Goal: Information Seeking & Learning: Check status

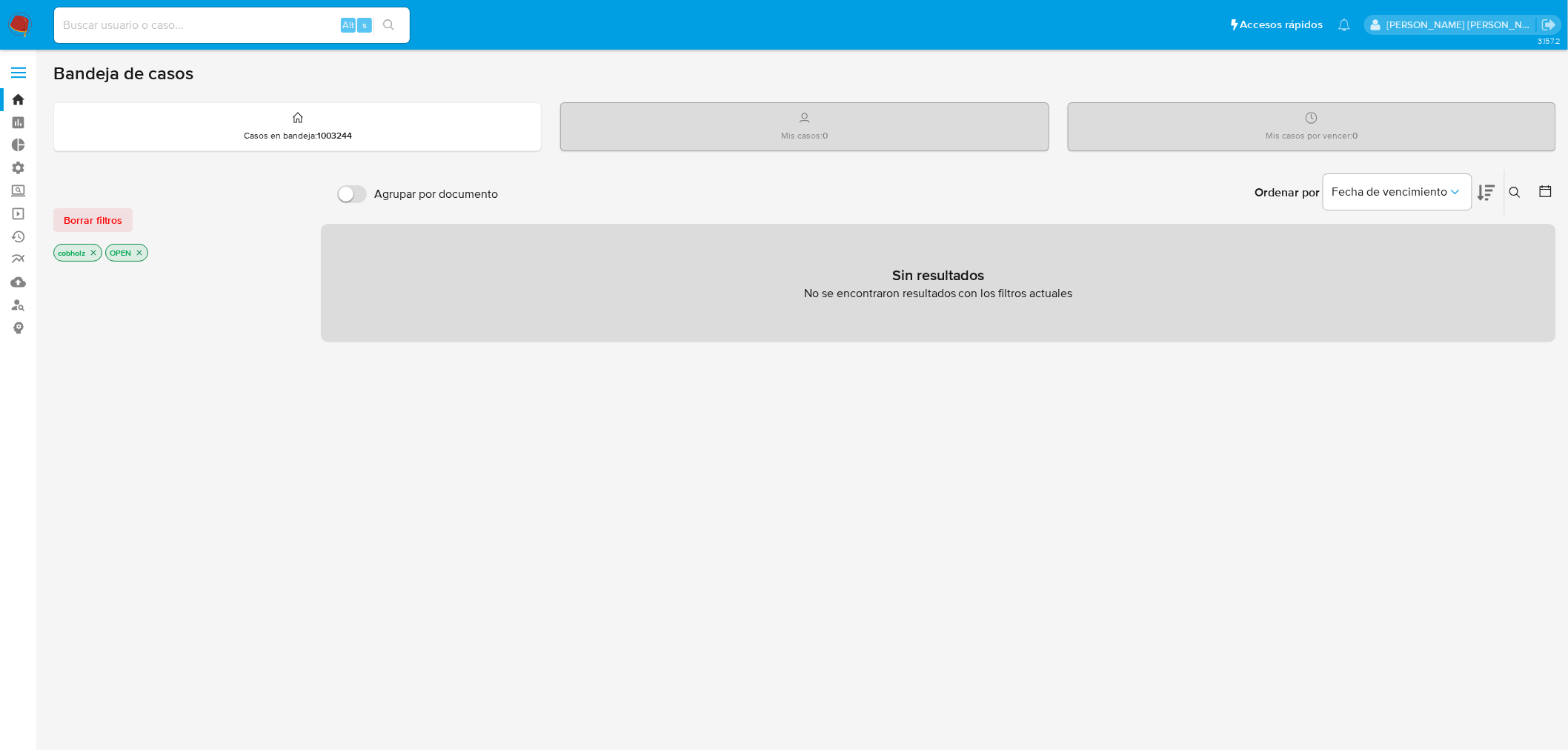
click at [853, 187] on div "Ordenar por Fecha de vencimiento No es posible ordenar los resultados mientras …" at bounding box center [1030, 193] width 1051 height 46
click at [613, 445] on div "Agrupar por documento Ordenar por [PERSON_NAME] de vencimiento No es posible or…" at bounding box center [939, 505] width 1236 height 671
click at [144, 252] on icon "close-filter" at bounding box center [139, 253] width 9 height 9
click at [173, 27] on input at bounding box center [232, 24] width 356 height 19
paste input "1359135928"
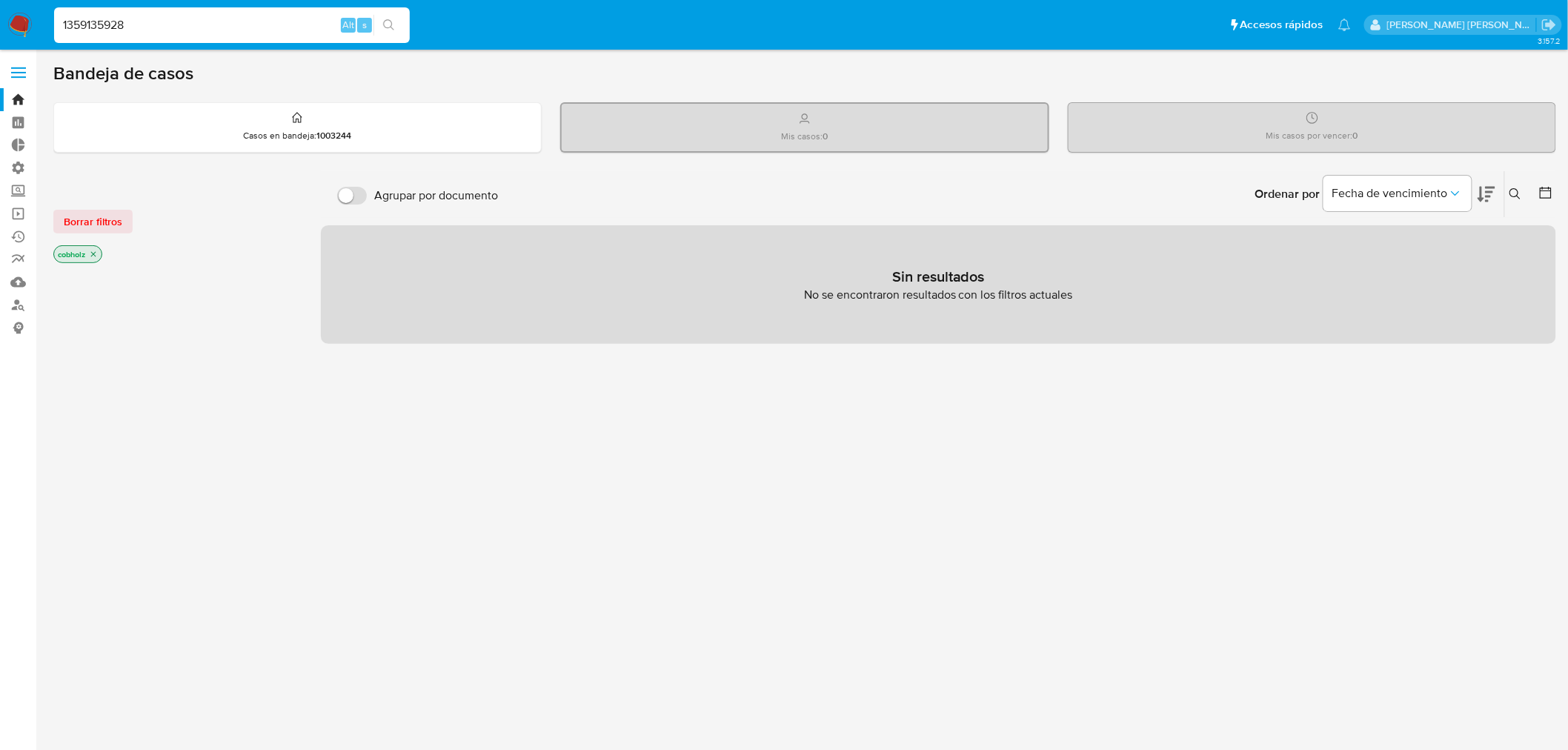
click at [173, 27] on input "1359135928" at bounding box center [232, 24] width 356 height 19
type input "1359135928"
click at [97, 254] on icon "close-filter" at bounding box center [94, 255] width 9 height 9
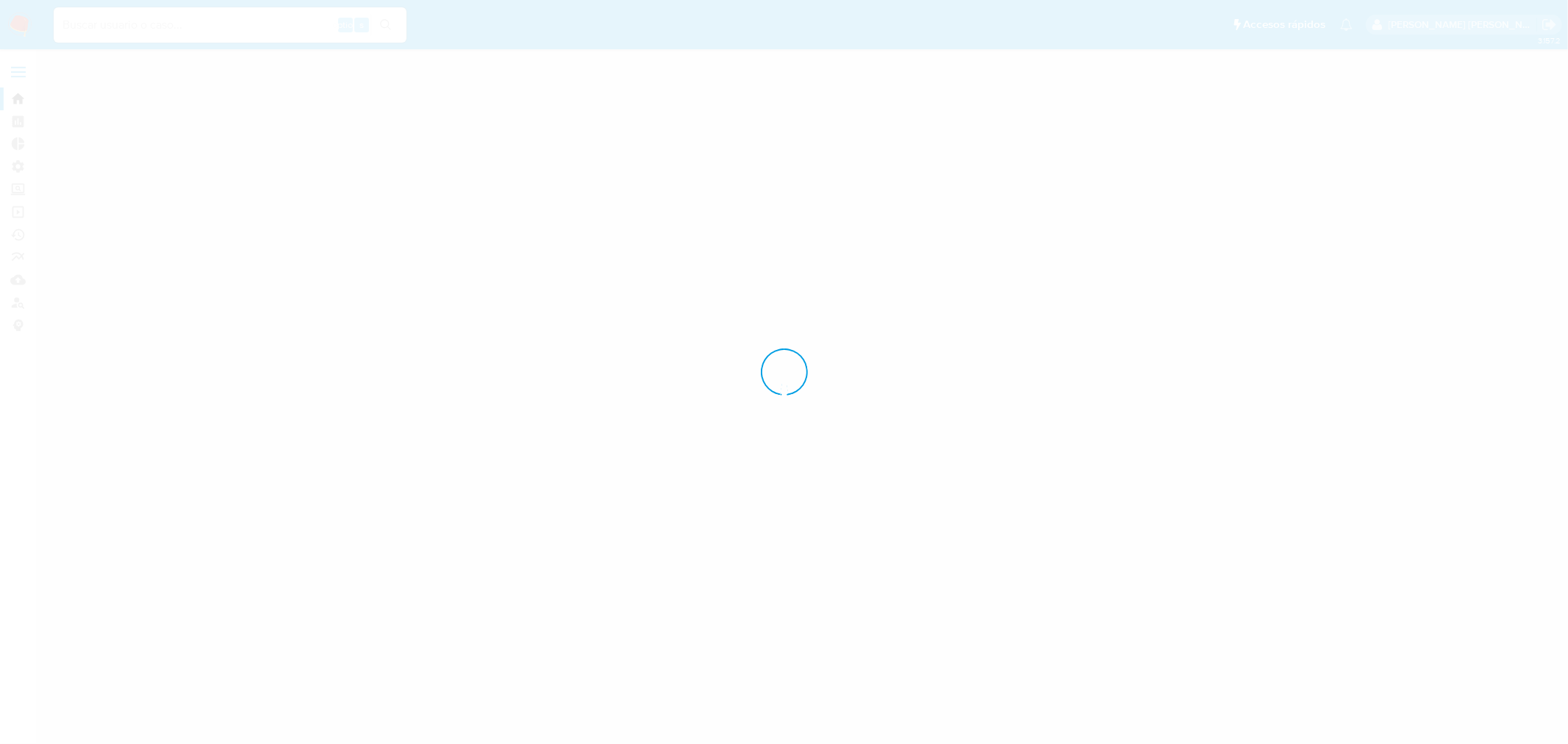
click at [181, 26] on div at bounding box center [784, 372] width 1568 height 744
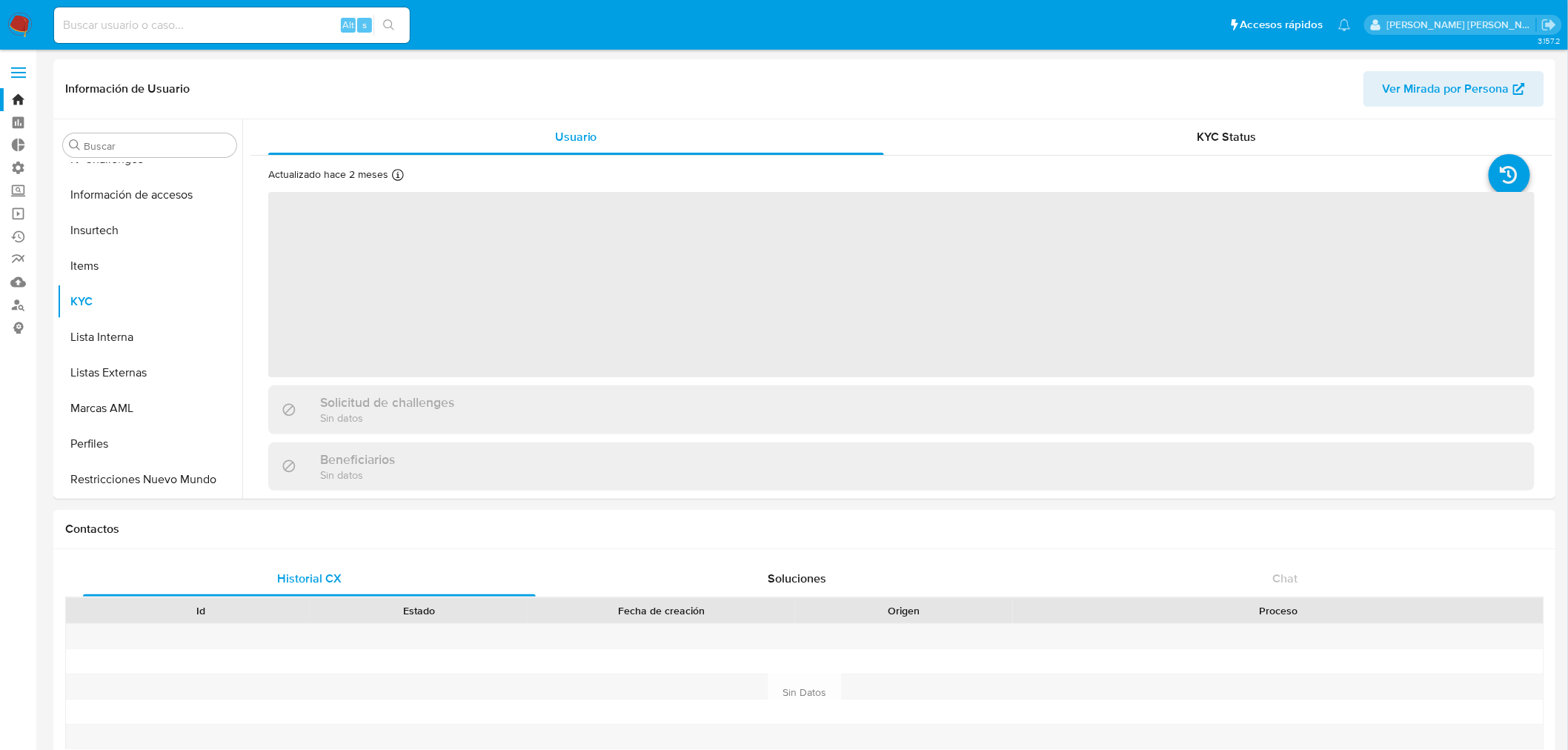
scroll to position [626, 0]
click at [183, 27] on input at bounding box center [232, 24] width 356 height 19
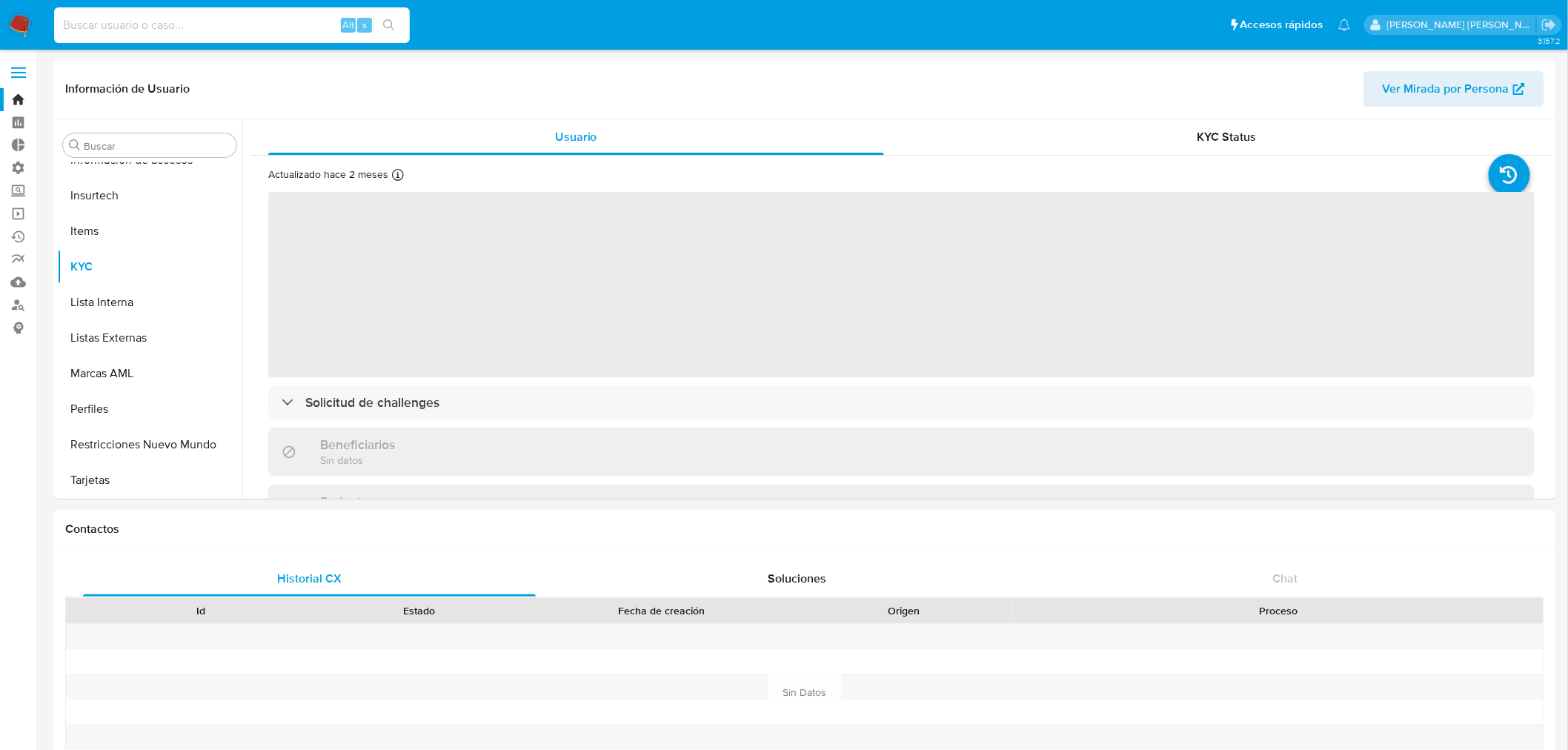
paste input "1359135928"
type input "1359135928"
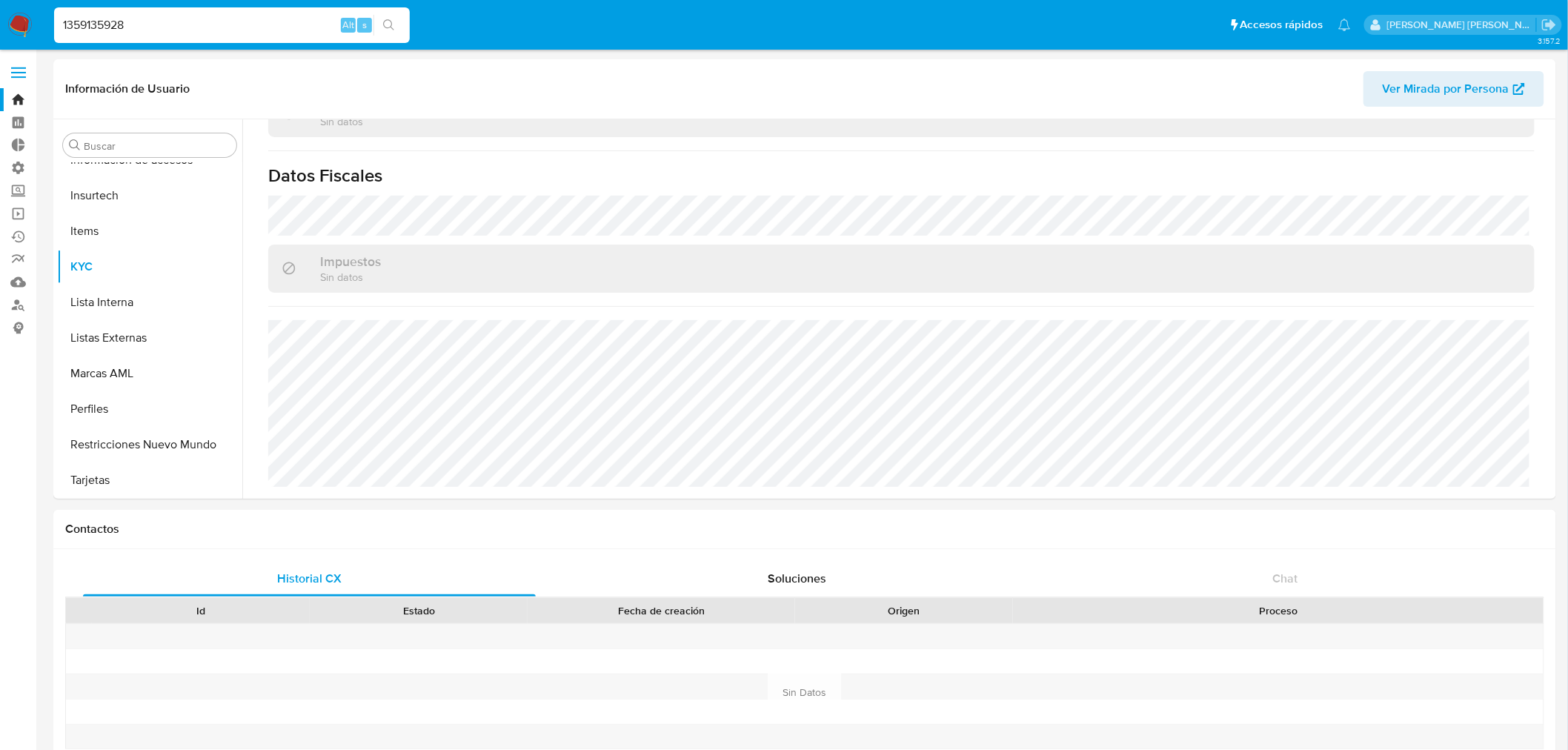
scroll to position [902, 0]
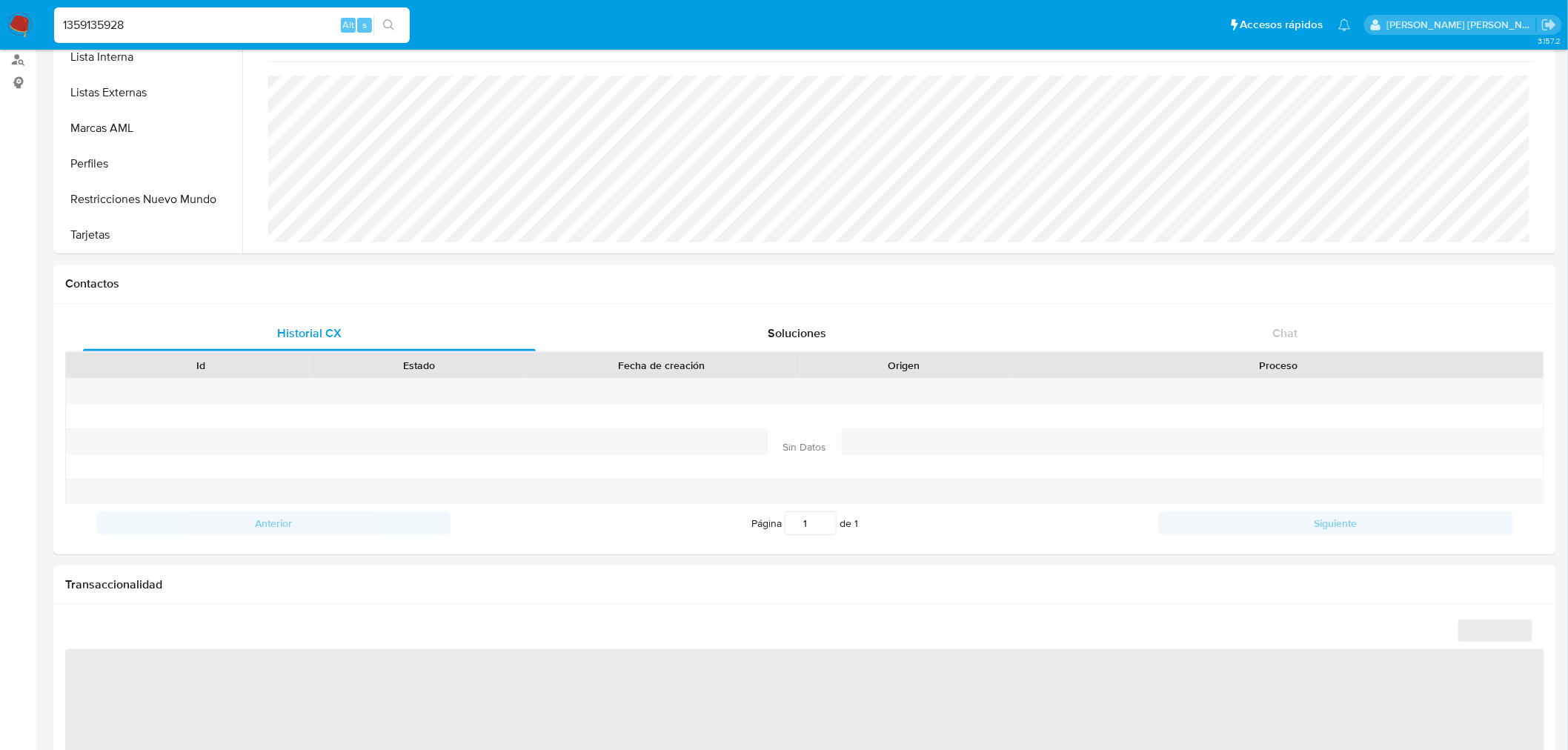
select select "10"
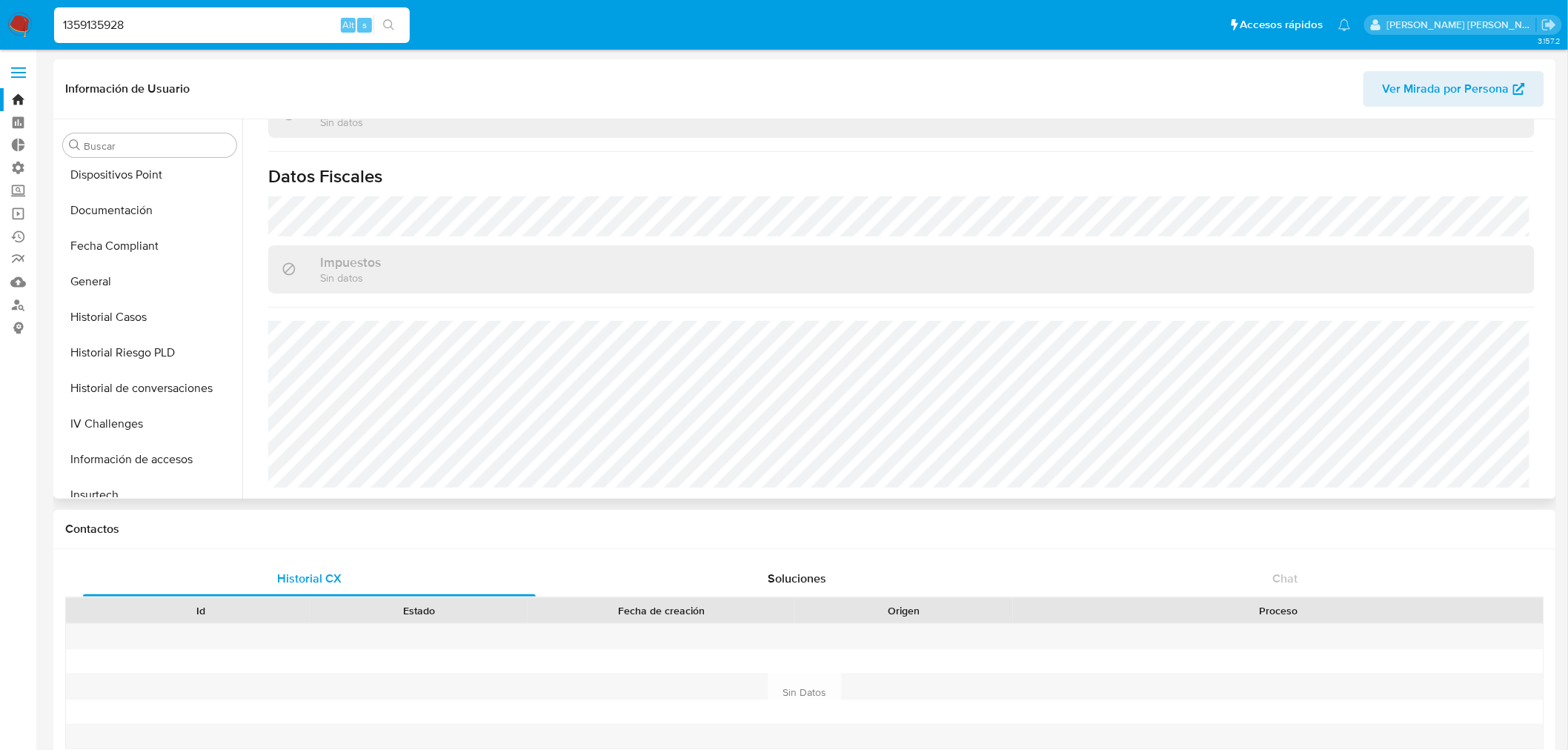
scroll to position [296, 0]
click at [126, 346] on button "Historial Casos" at bounding box center [144, 347] width 174 height 36
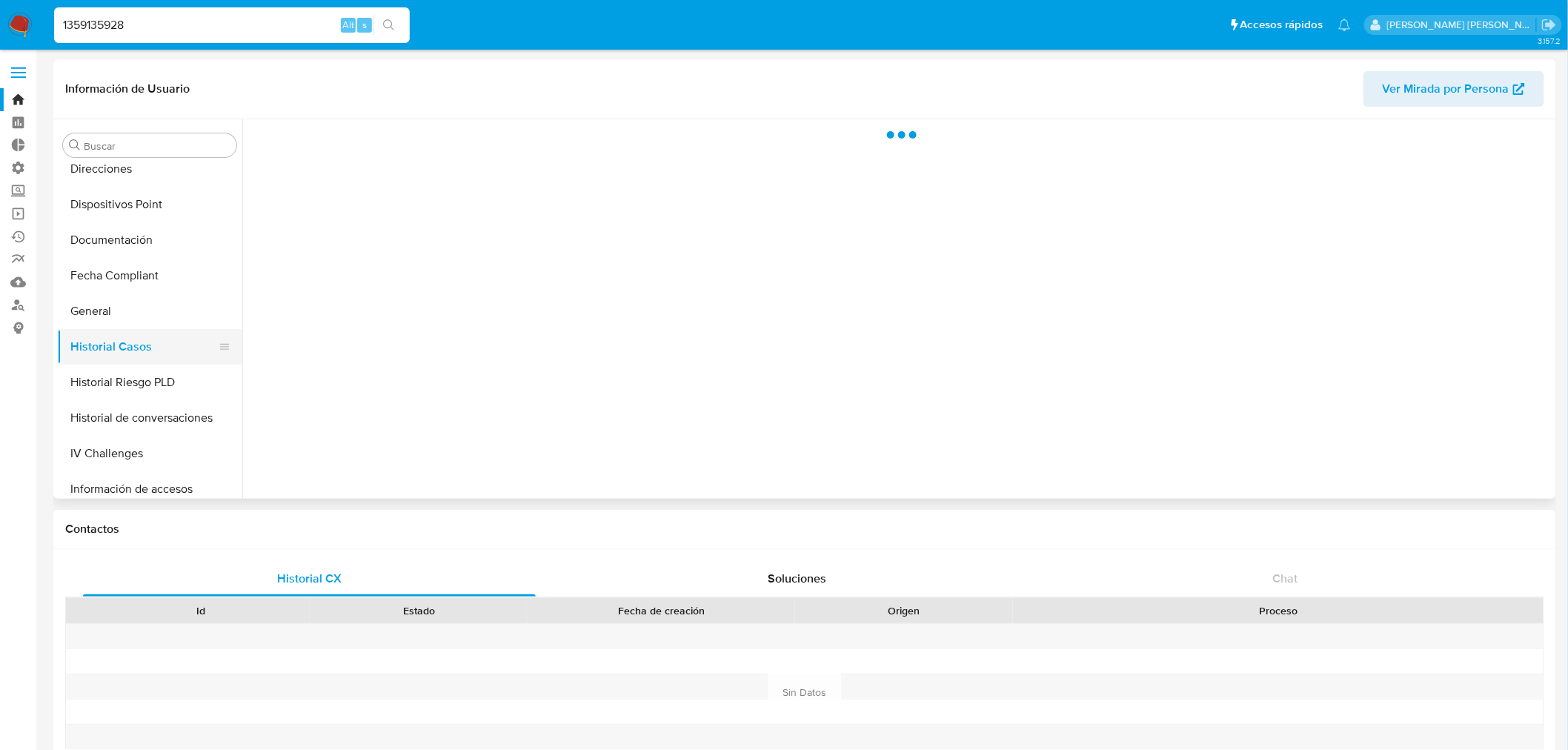
scroll to position [0, 0]
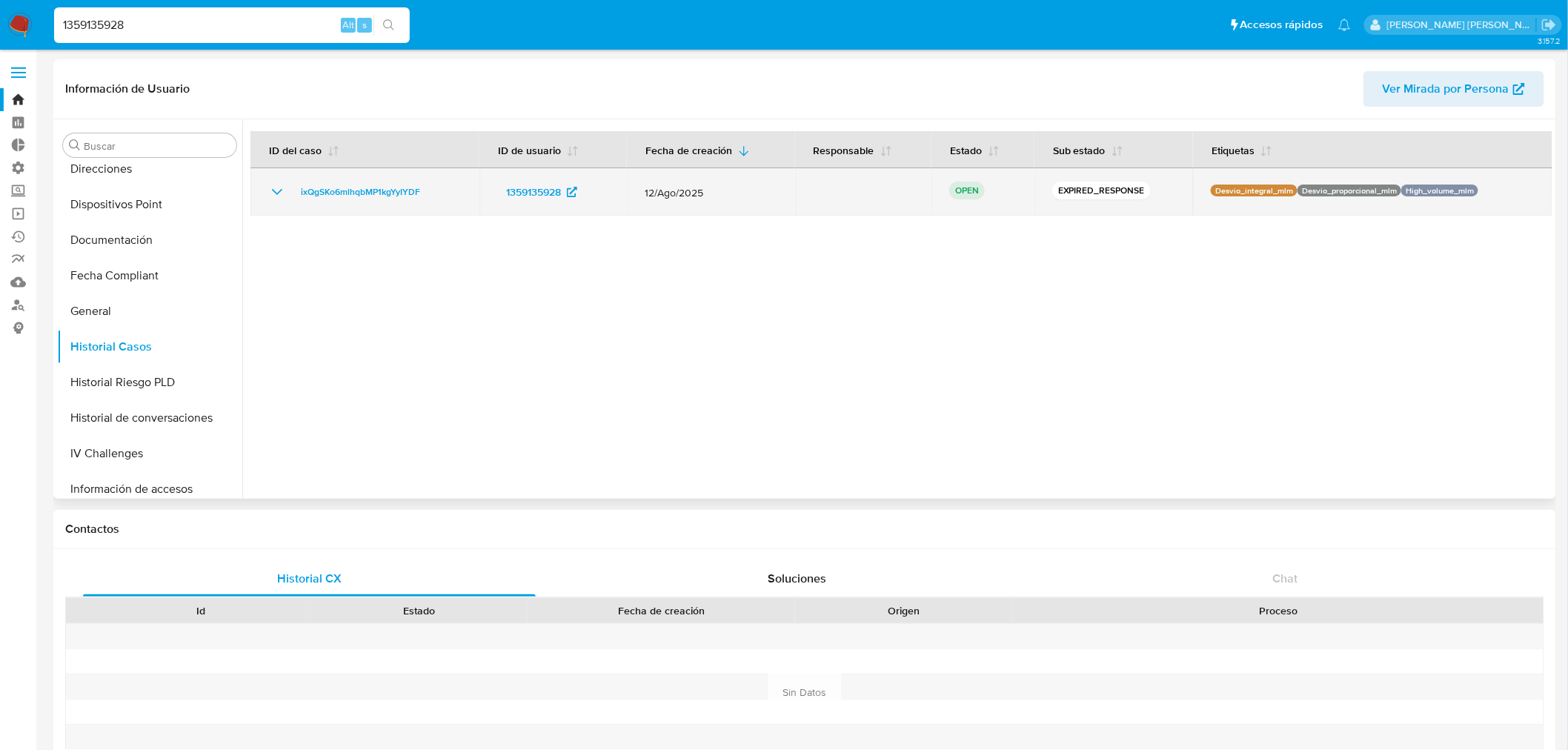
click at [274, 188] on icon "Mostrar/Ocultar" at bounding box center [277, 191] width 18 height 18
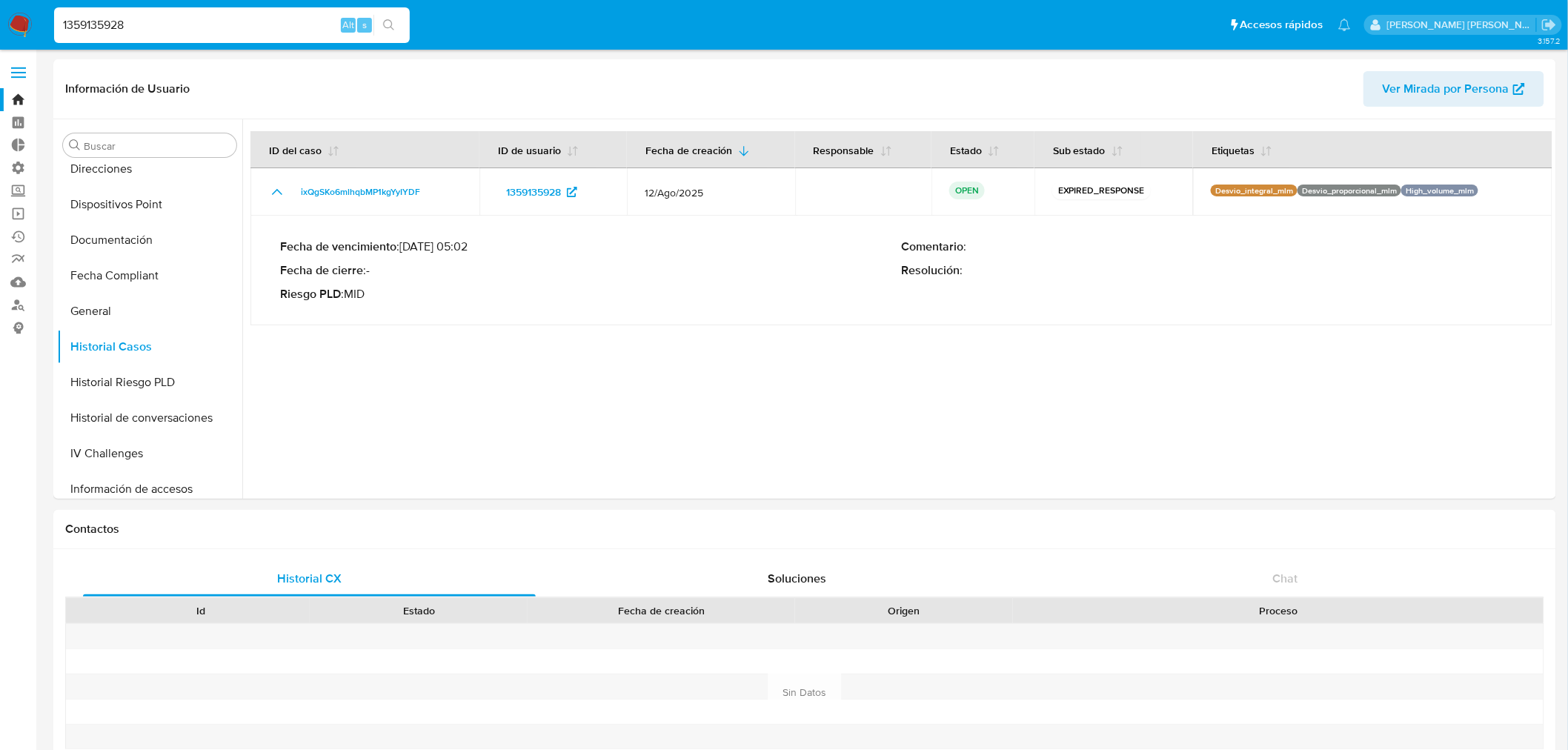
drag, startPoint x: 134, startPoint y: 19, endPoint x: 22, endPoint y: 27, distance: 112.3
click at [5, 18] on nav "Pausado Ver notificaciones 1359135928 Alt s Accesos rápidos Presiona las siguie…" at bounding box center [784, 24] width 1568 height 50
click at [203, 33] on input "1359135928" at bounding box center [232, 24] width 356 height 19
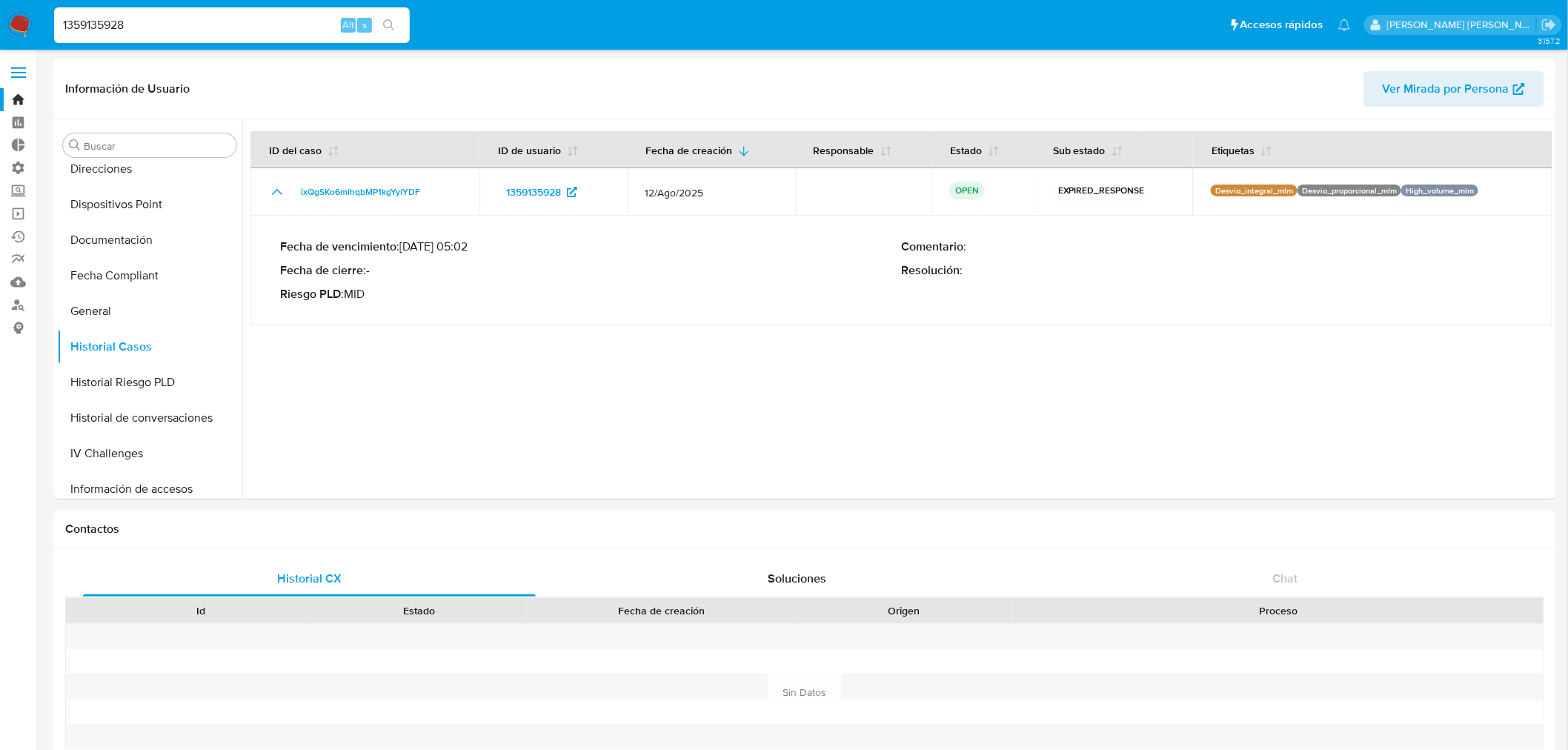
paste input "6254147"
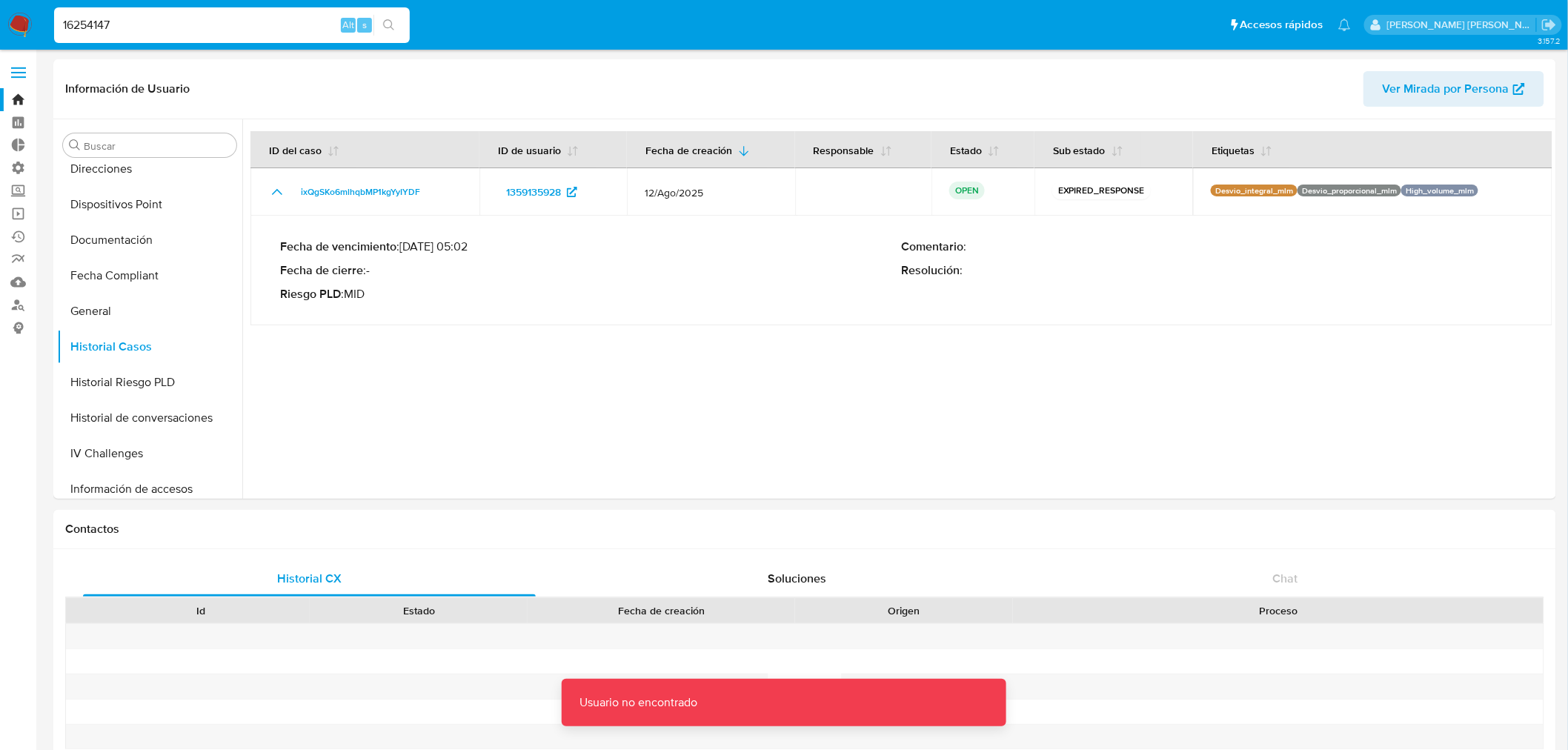
click at [202, 32] on input "16254147" at bounding box center [232, 24] width 356 height 19
click at [201, 27] on input "16254147" at bounding box center [232, 24] width 356 height 19
paste input "8"
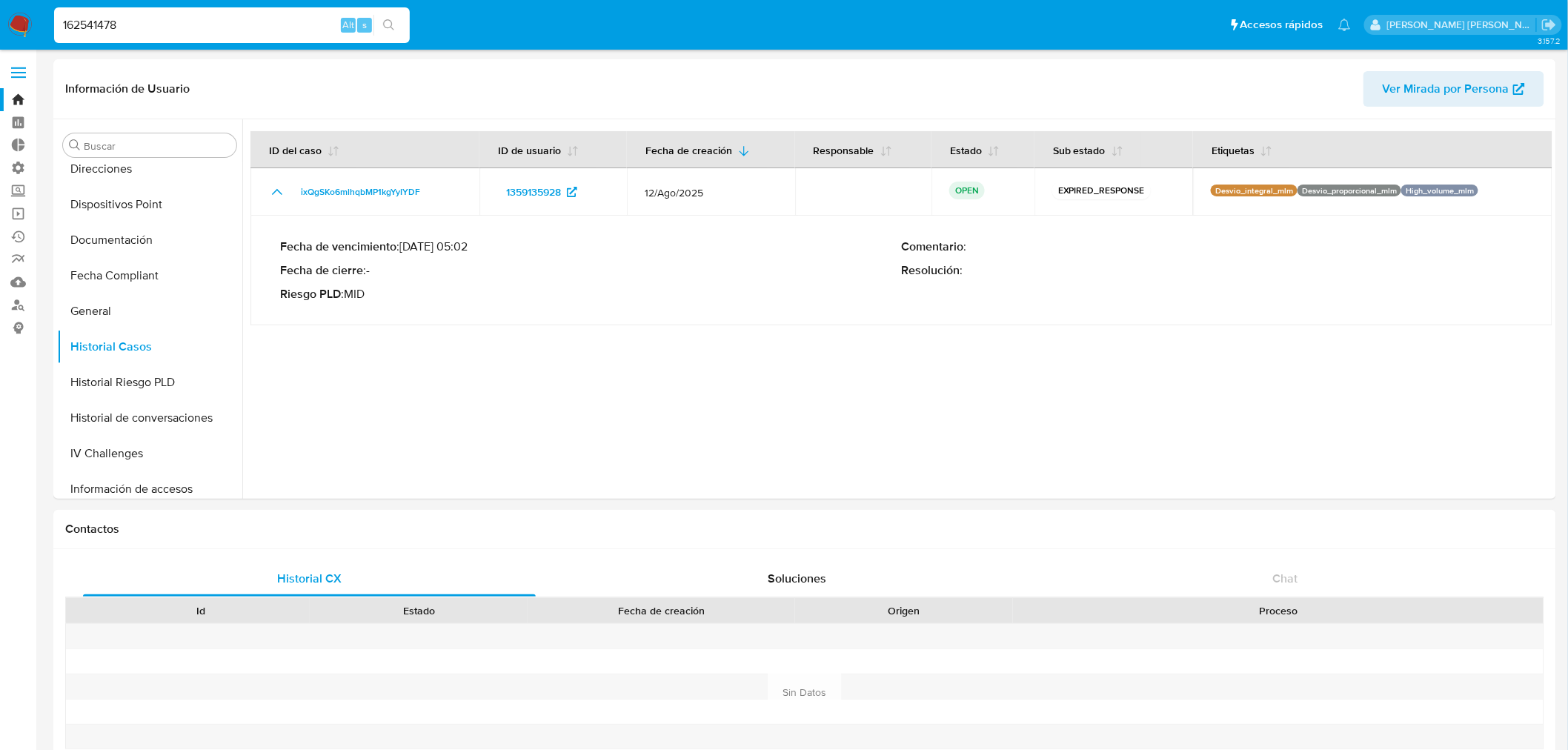
type input "162541478"
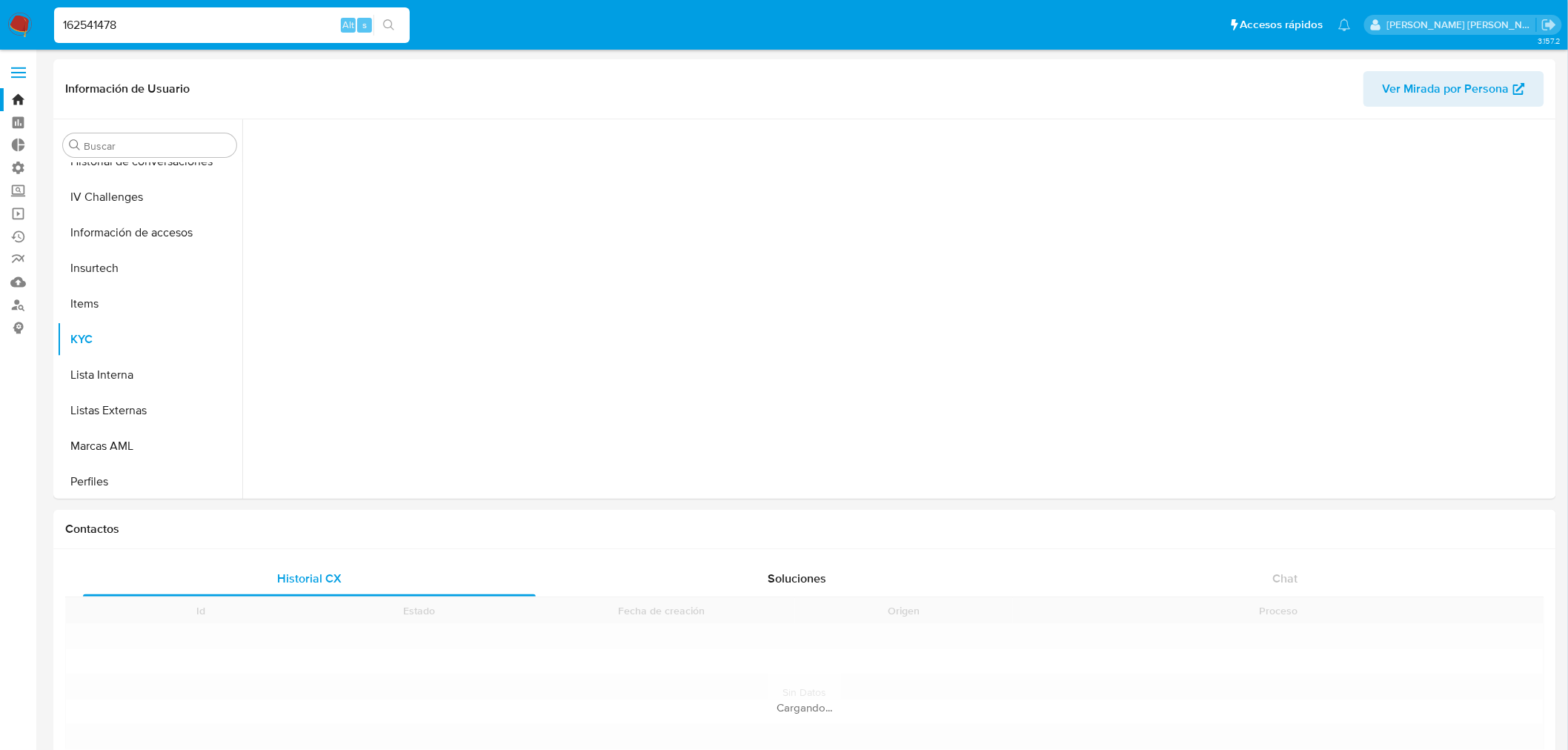
scroll to position [626, 0]
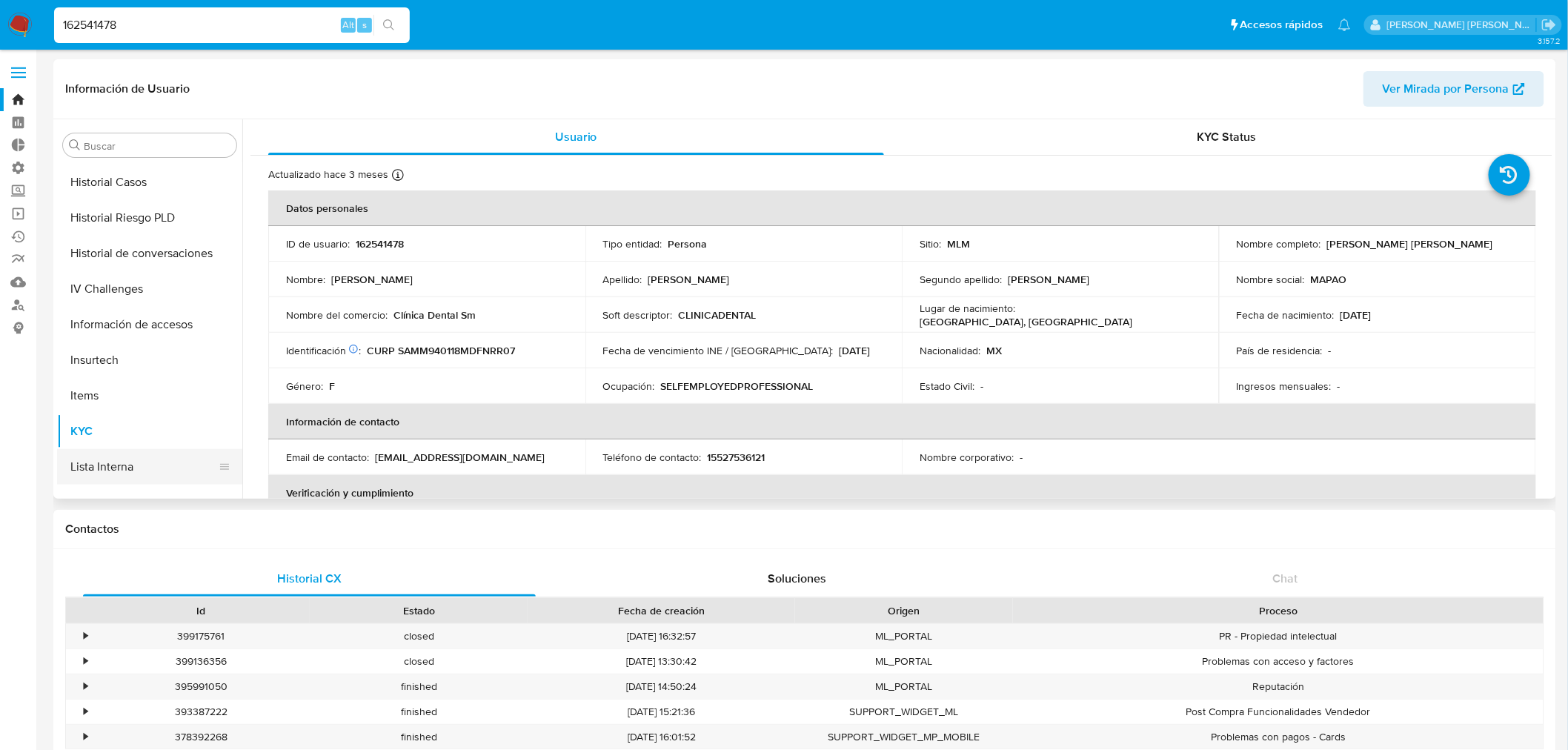
select select "10"
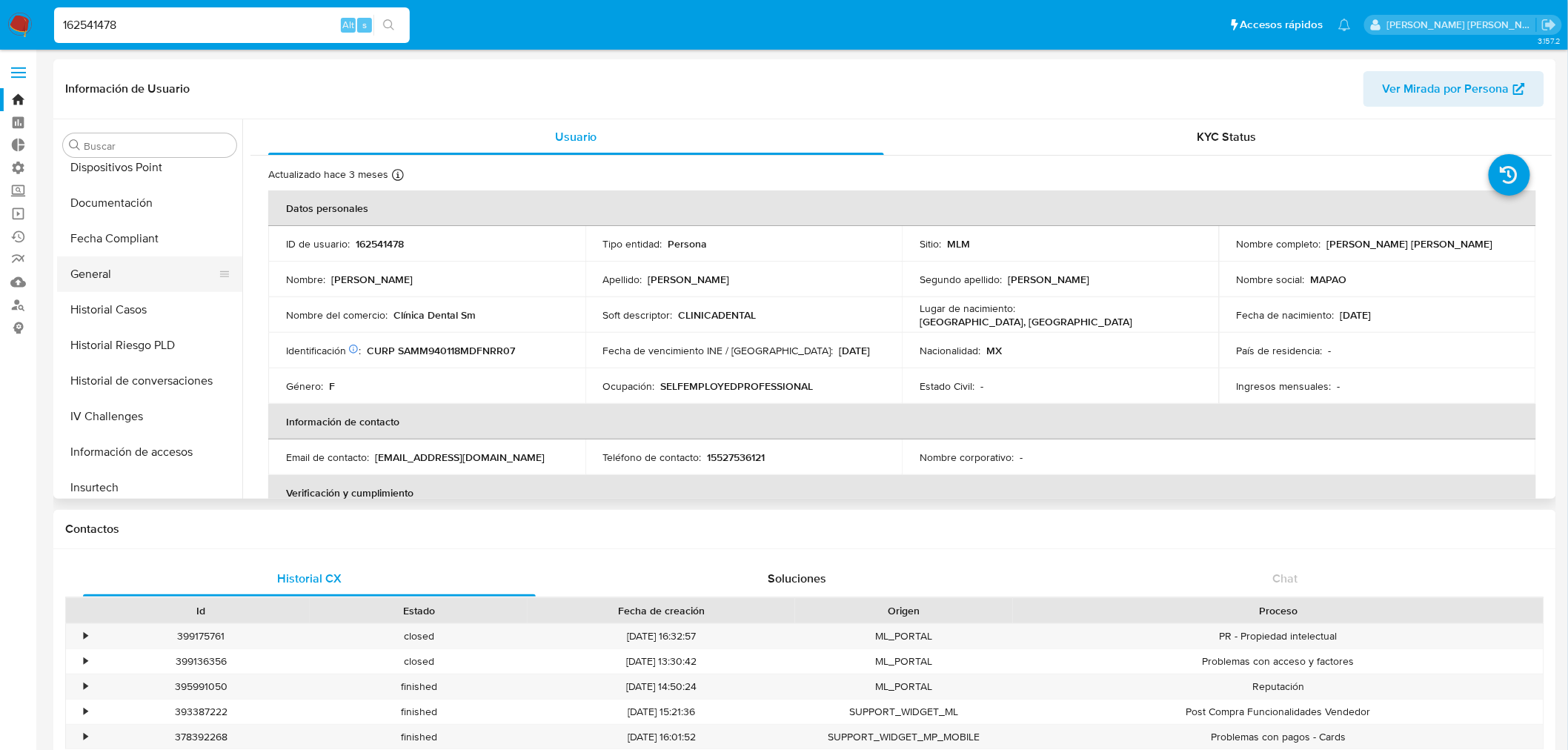
scroll to position [296, 0]
click at [104, 337] on button "Historial Casos" at bounding box center [144, 347] width 174 height 36
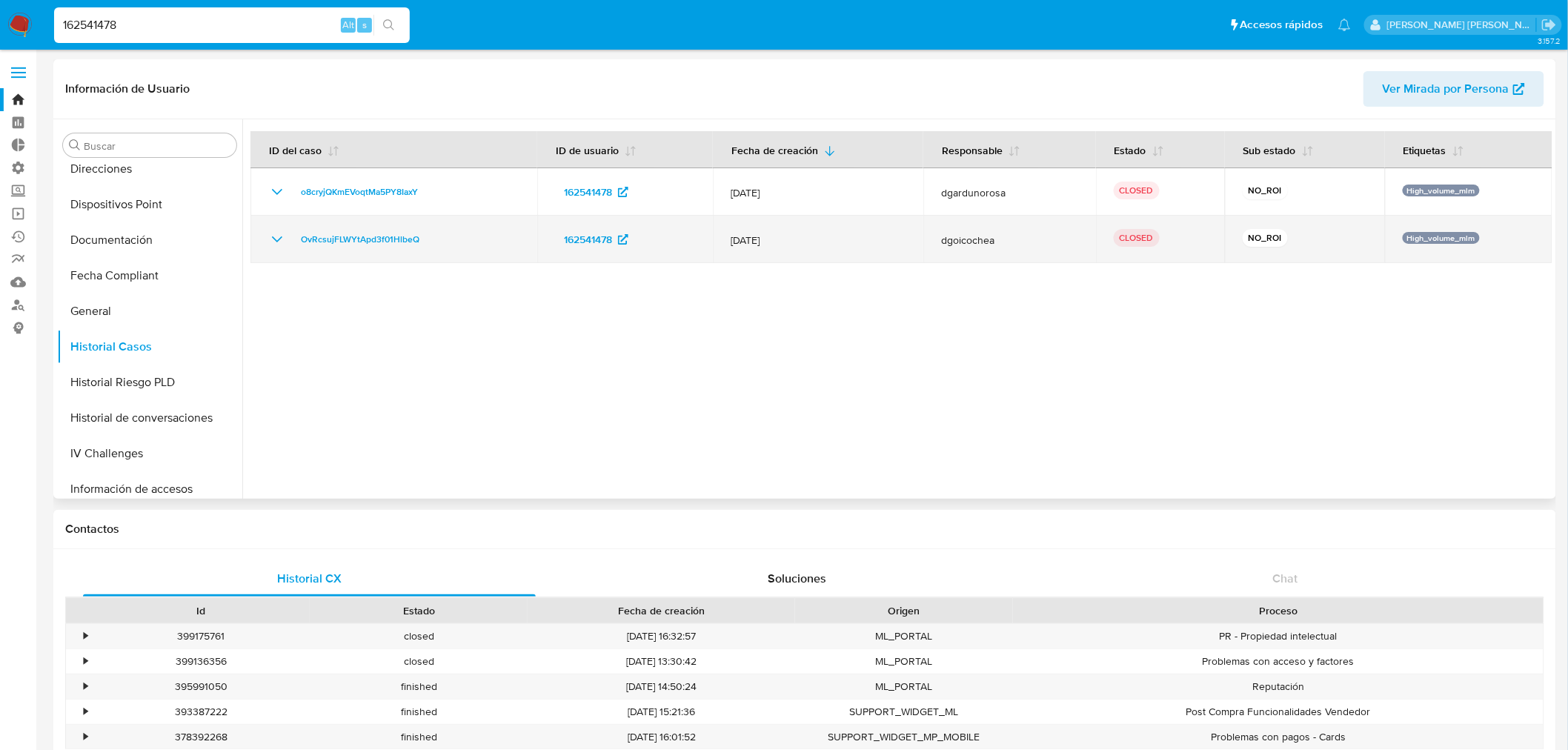
click at [285, 235] on icon "Mostrar/Ocultar" at bounding box center [277, 239] width 18 height 18
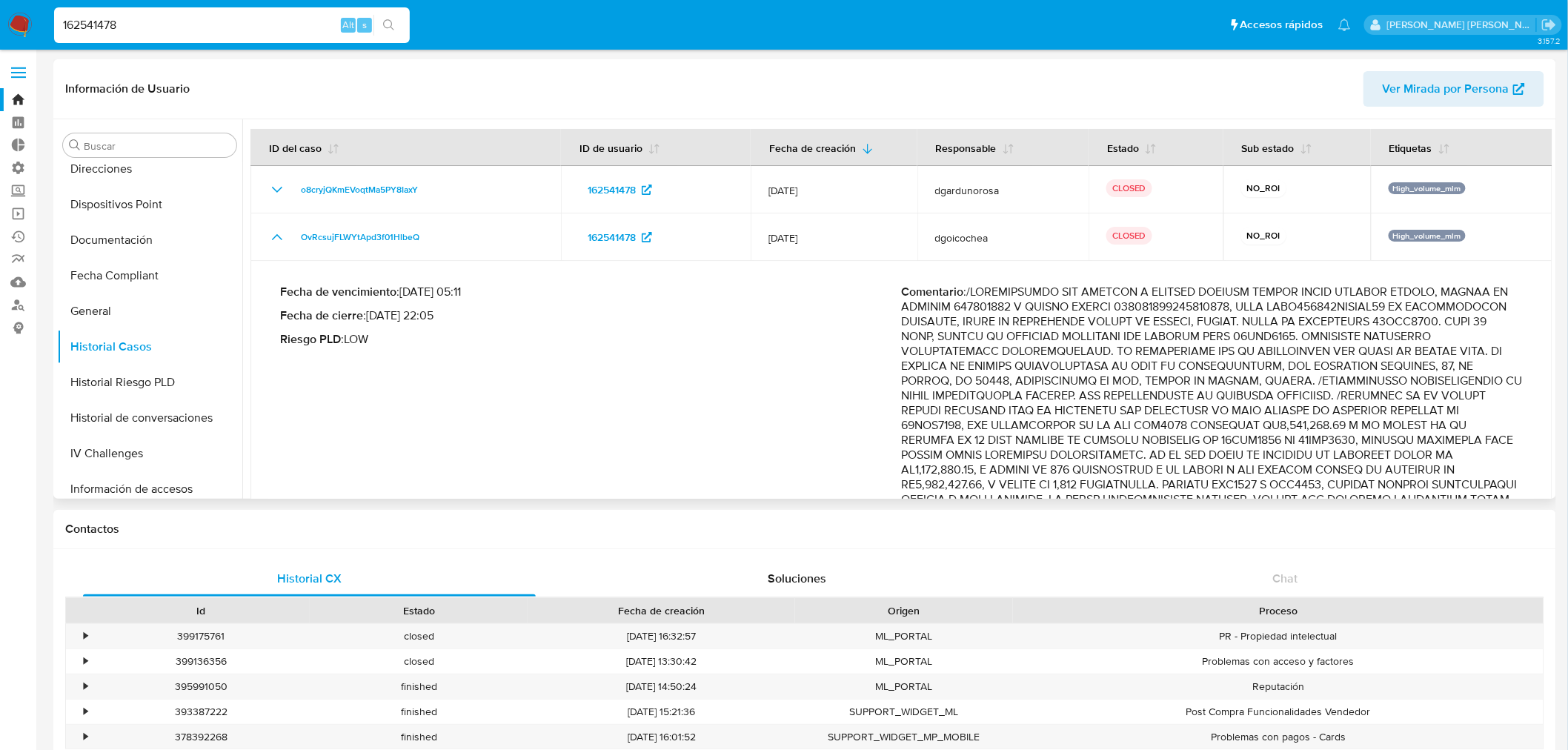
scroll to position [0, 0]
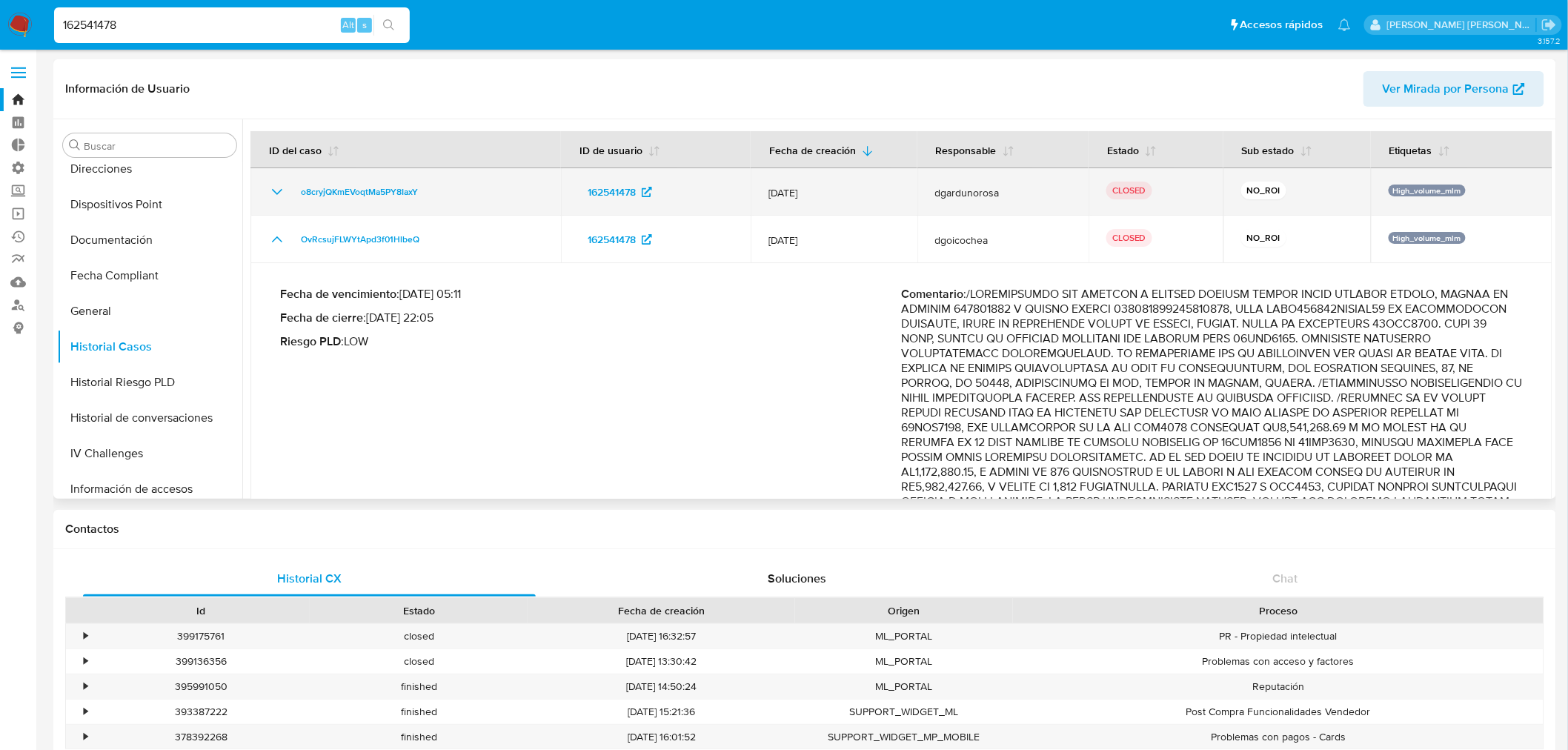
click at [273, 191] on icon "Mostrar/Ocultar" at bounding box center [277, 191] width 18 height 18
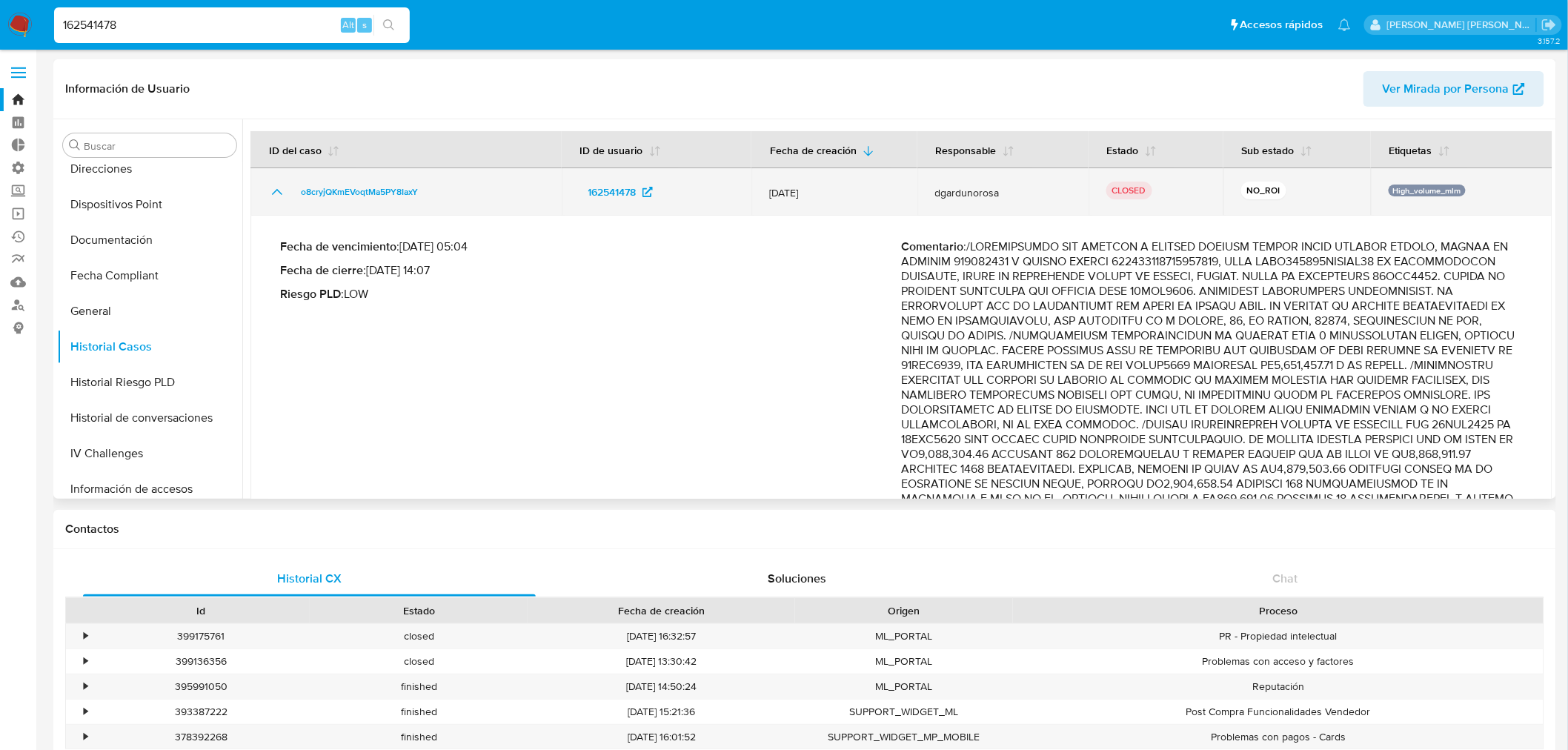
click at [270, 193] on icon "Mostrar/Ocultar" at bounding box center [277, 191] width 18 height 18
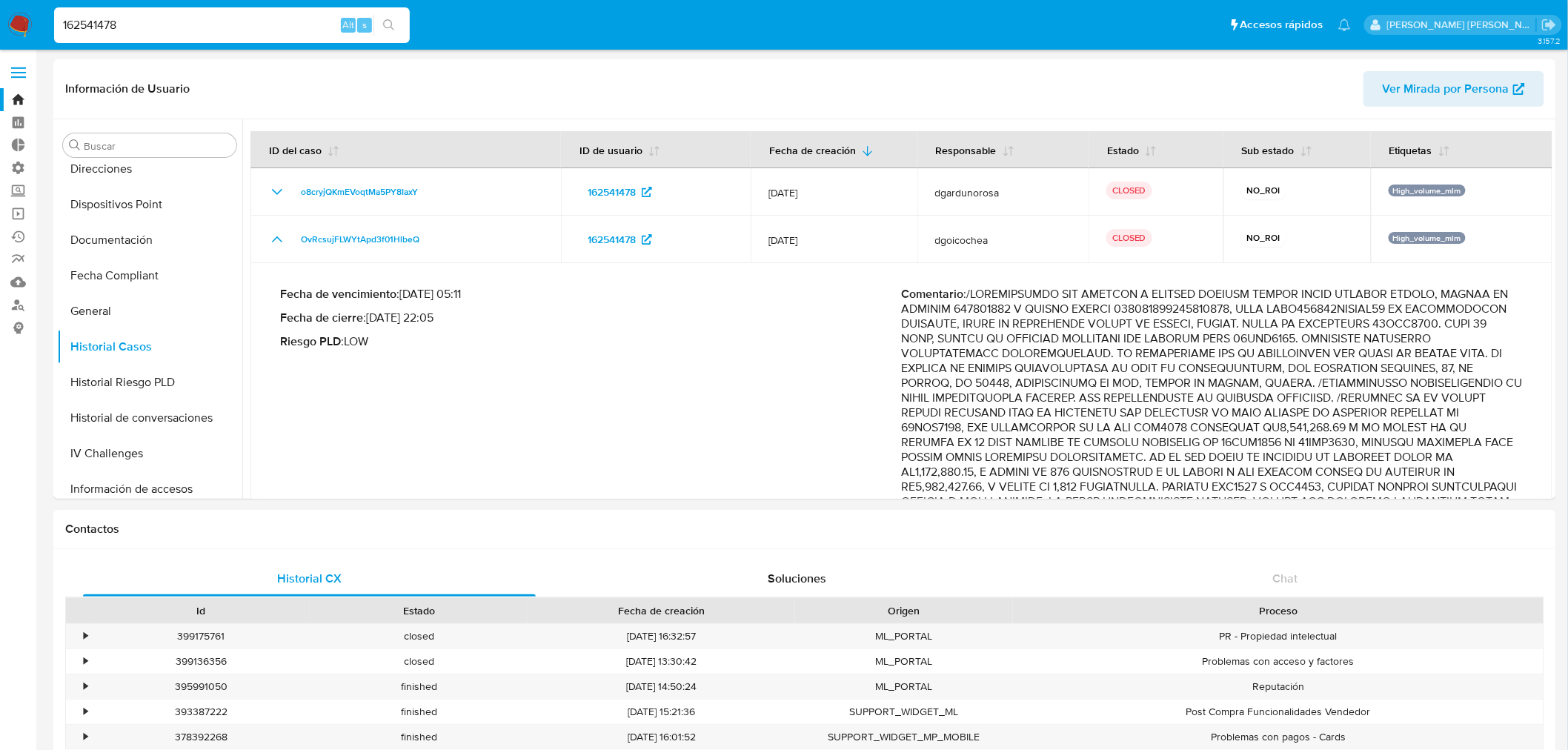
drag, startPoint x: 139, startPoint y: 22, endPoint x: 76, endPoint y: 23, distance: 63.0
click at [77, 23] on input "162541478" at bounding box center [232, 24] width 356 height 19
paste input "16"
click at [87, 13] on div "16162541478 Alt s" at bounding box center [232, 25] width 356 height 36
drag, startPoint x: 87, startPoint y: 13, endPoint x: 90, endPoint y: 24, distance: 11.4
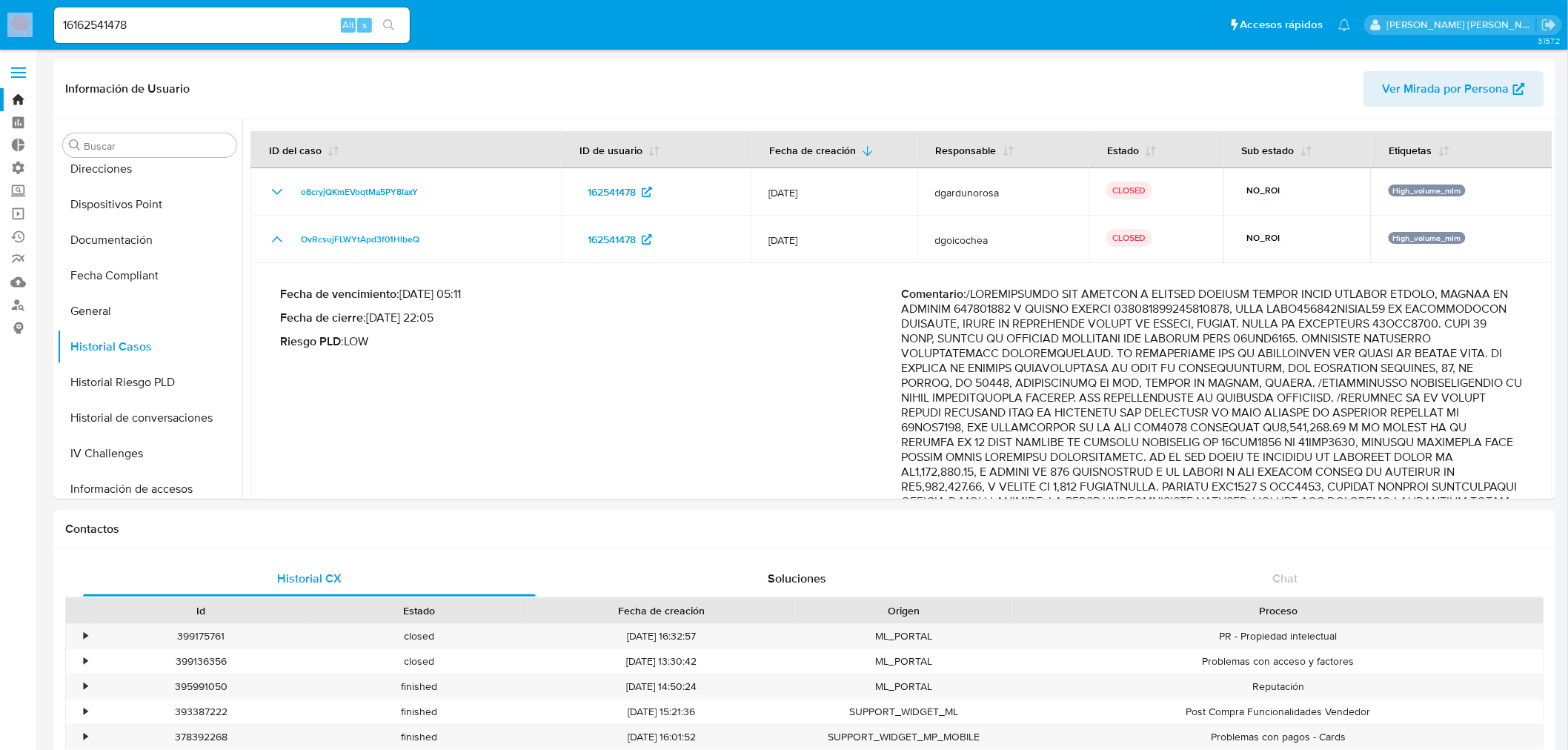
click at [90, 14] on div "16162541478 Alt s" at bounding box center [232, 25] width 356 height 36
click at [89, 25] on input "16162541478" at bounding box center [232, 24] width 356 height 19
paste input
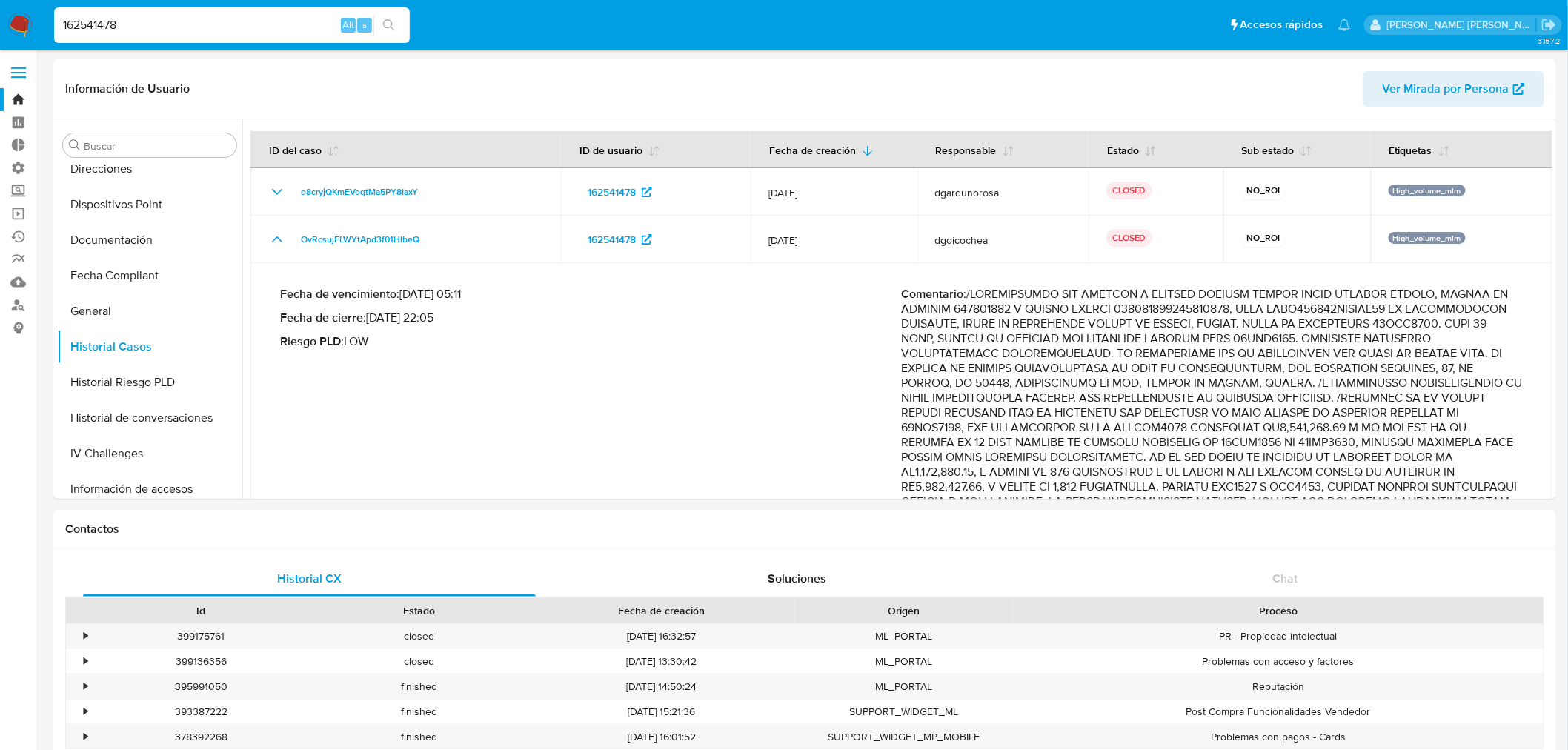
type input "162541478"
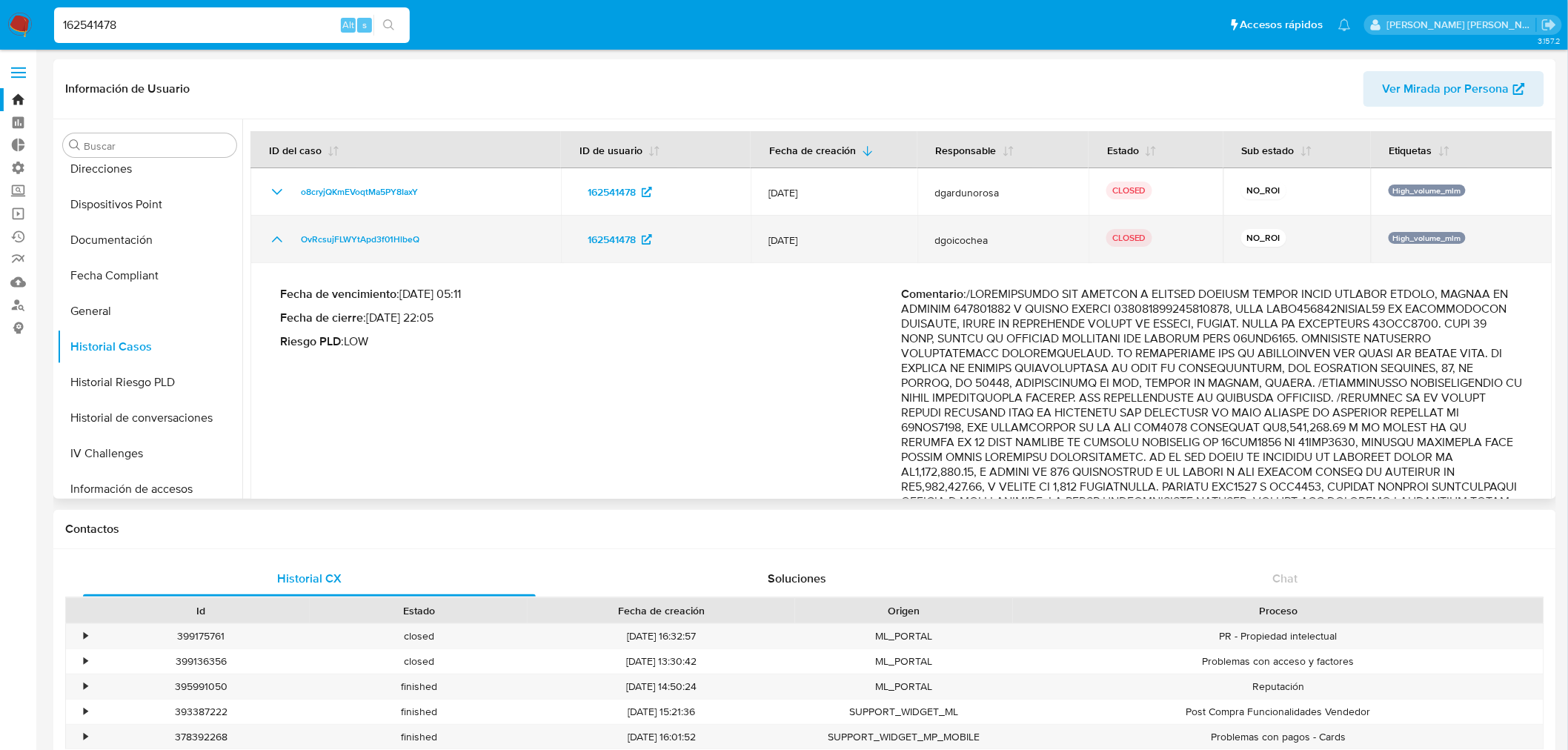
click at [276, 233] on icon "Mostrar/Ocultar" at bounding box center [277, 239] width 18 height 18
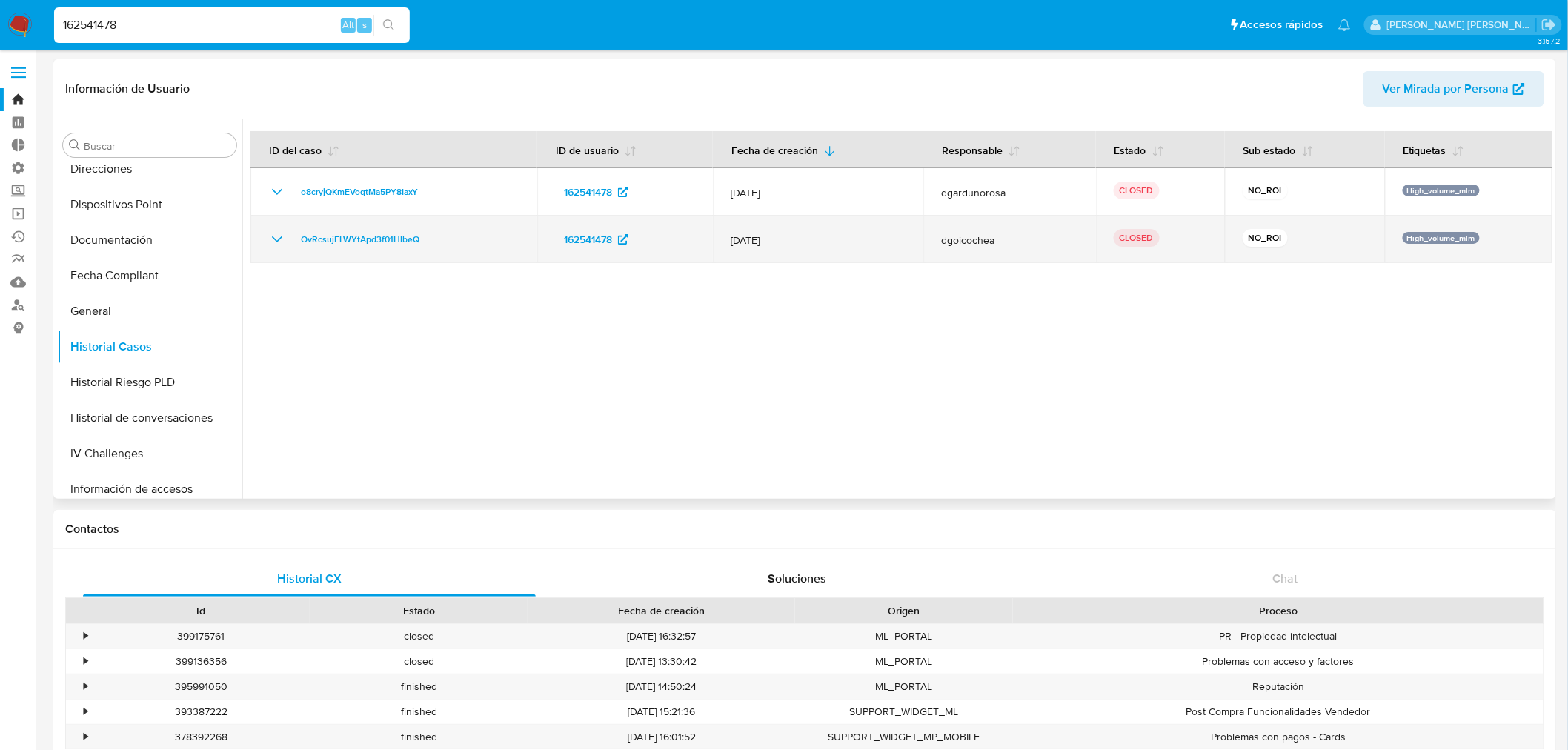
click at [280, 239] on icon "Mostrar/Ocultar" at bounding box center [277, 239] width 11 height 6
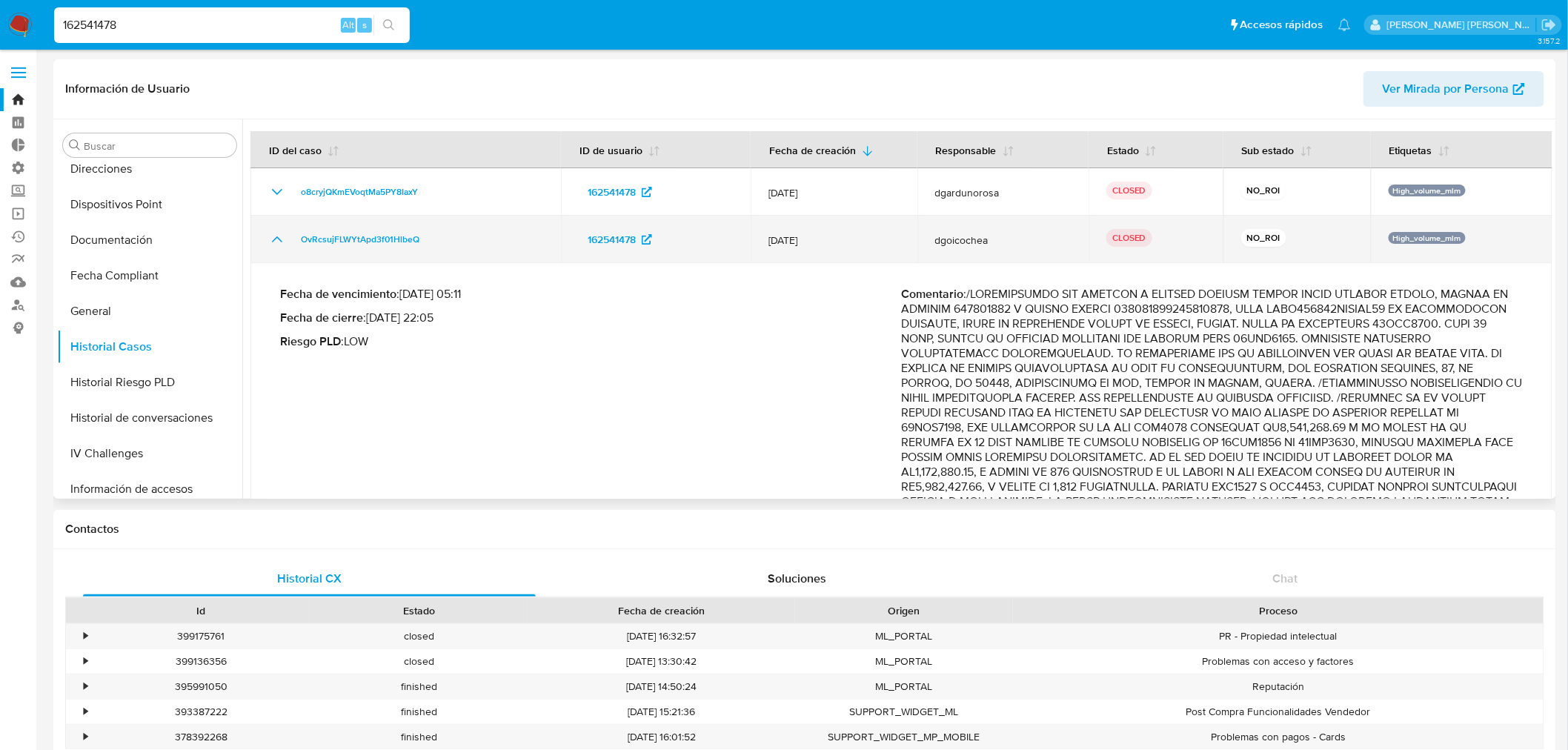
click at [1128, 242] on p "CLOSED" at bounding box center [1129, 238] width 46 height 18
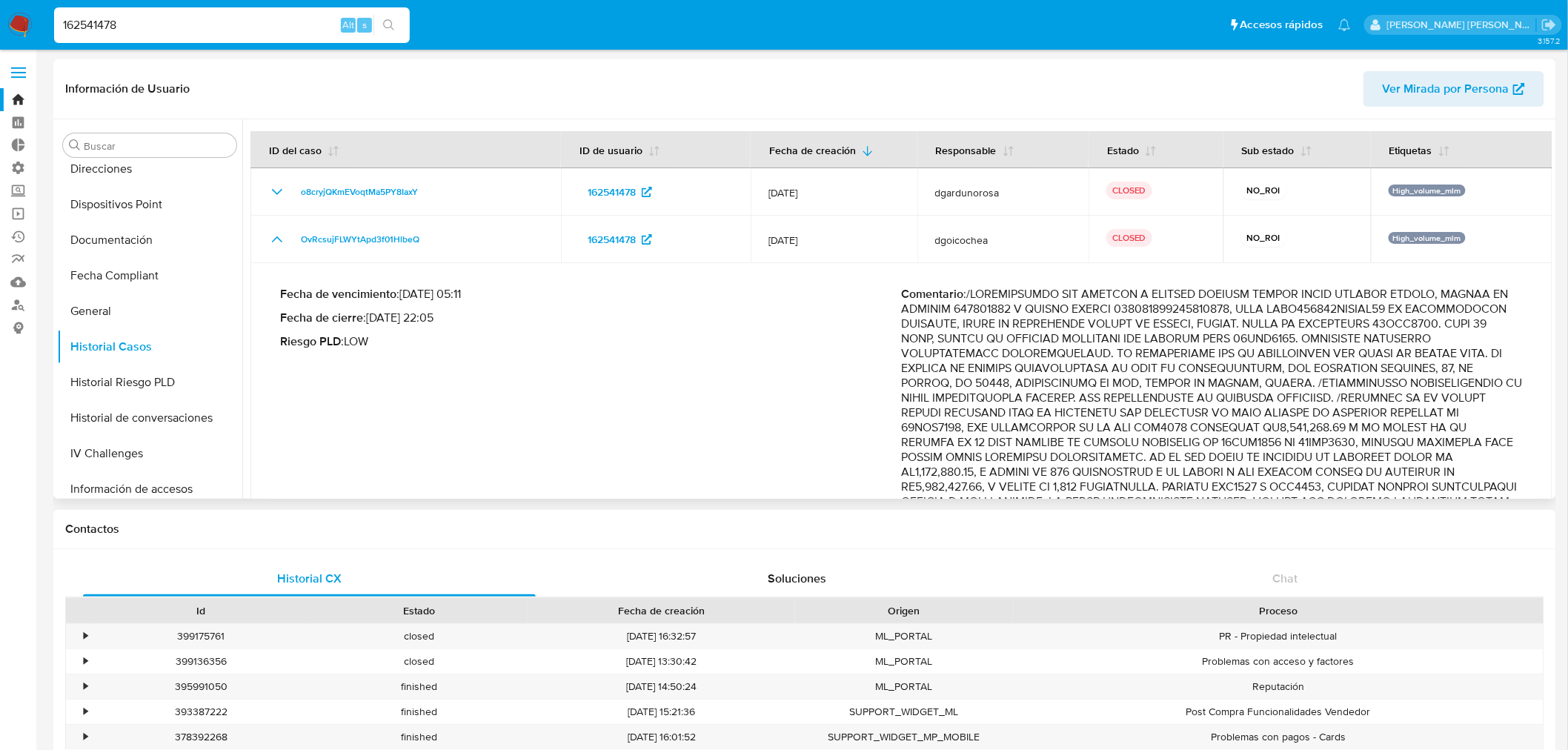
drag, startPoint x: 425, startPoint y: 189, endPoint x: 362, endPoint y: 372, distance: 193.5
click at [362, 372] on tbody "o8cryjQKmEVoqtMa5PY8IaxY 162541478 [DATE] dgardunorosa CLOSED NO_ROI High_volum…" at bounding box center [901, 421] width 1302 height 507
click at [423, 393] on div "Fecha de vencimiento : [DATE] 05:11 Fecha de cierre : [DATE] 22:05 Riesgo PLD :…" at bounding box center [591, 469] width 622 height 365
